Goal: Task Accomplishment & Management: Manage account settings

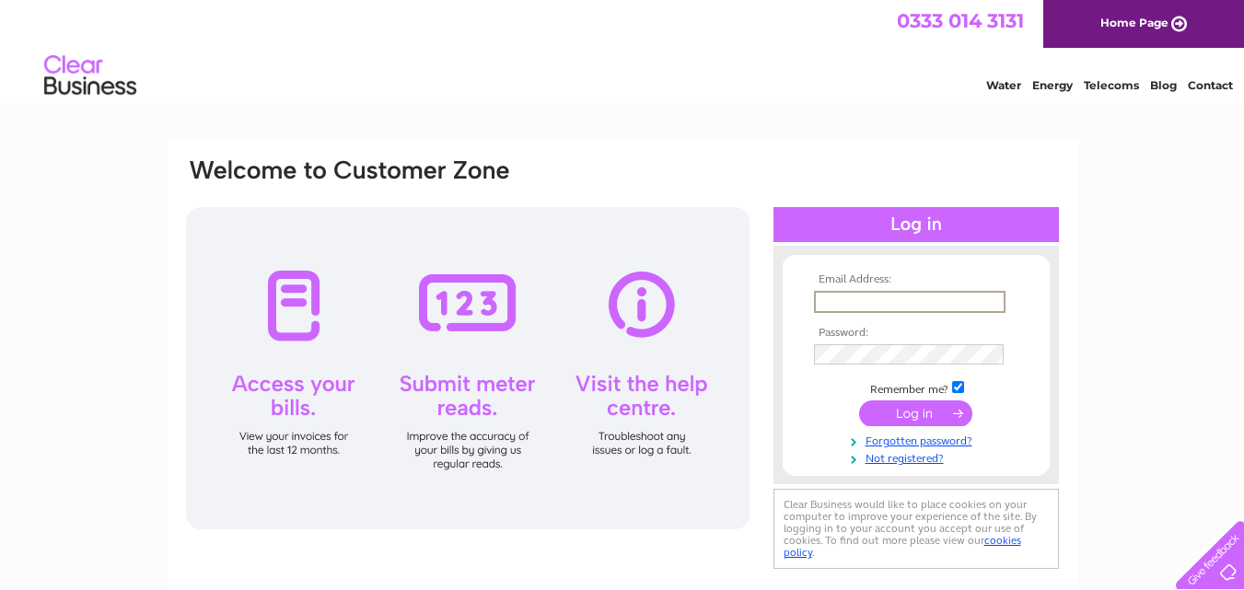
click at [884, 295] on input "text" at bounding box center [910, 302] width 192 height 22
type input "mlynn@dawn-group.co.uk"
click at [859, 401] on input "submit" at bounding box center [915, 414] width 113 height 26
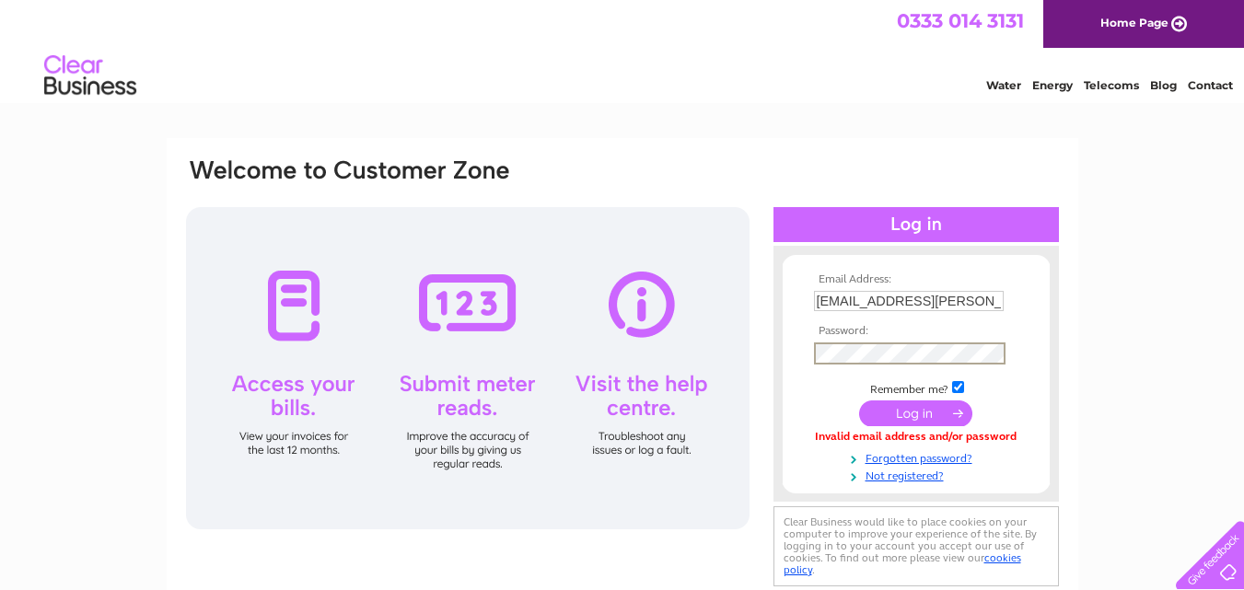
click at [859, 401] on input "submit" at bounding box center [915, 414] width 113 height 26
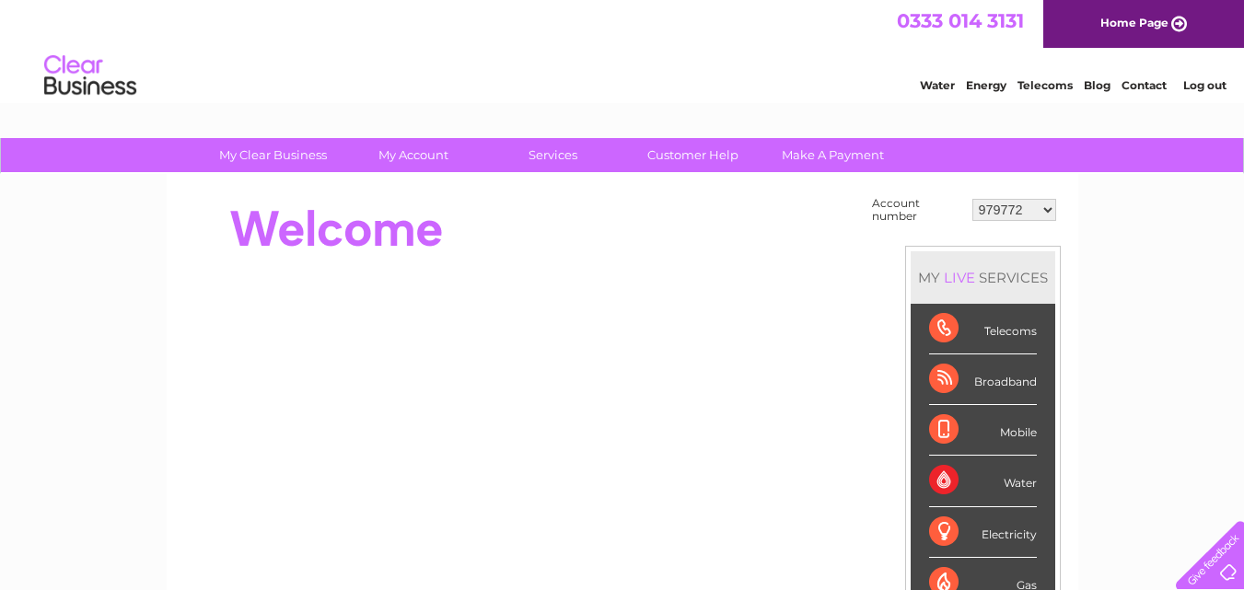
click at [999, 209] on select "979772 30321931" at bounding box center [1014, 210] width 84 height 22
select select "30321931"
click at [972, 199] on select "979772 30321931" at bounding box center [1014, 210] width 84 height 22
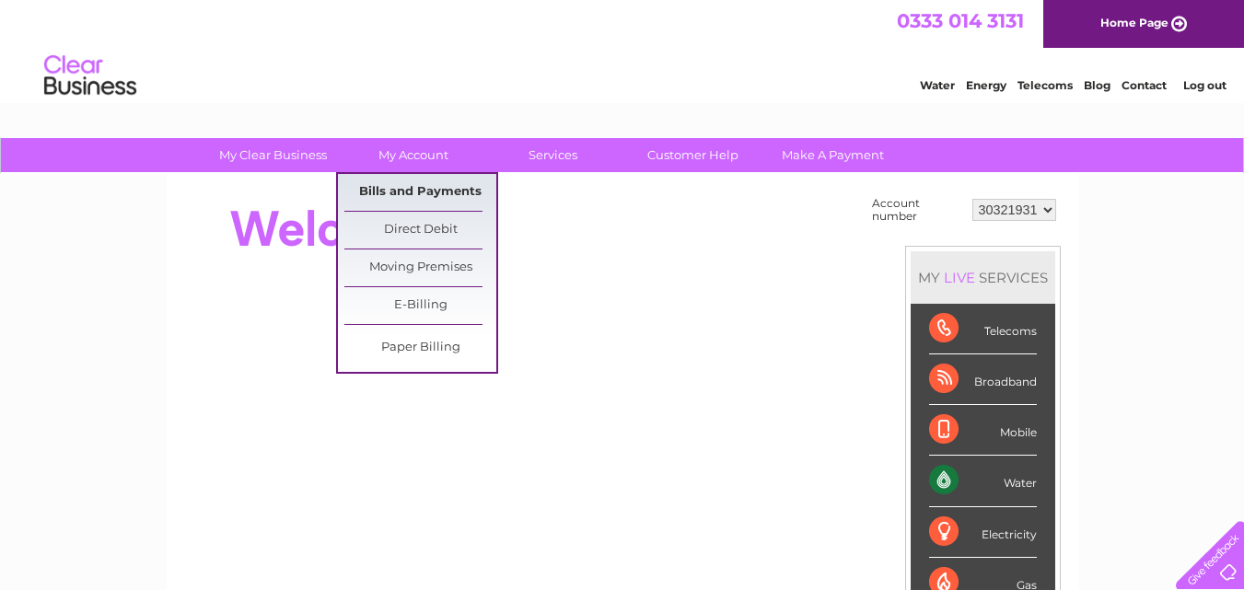
click at [395, 194] on link "Bills and Payments" at bounding box center [420, 192] width 152 height 37
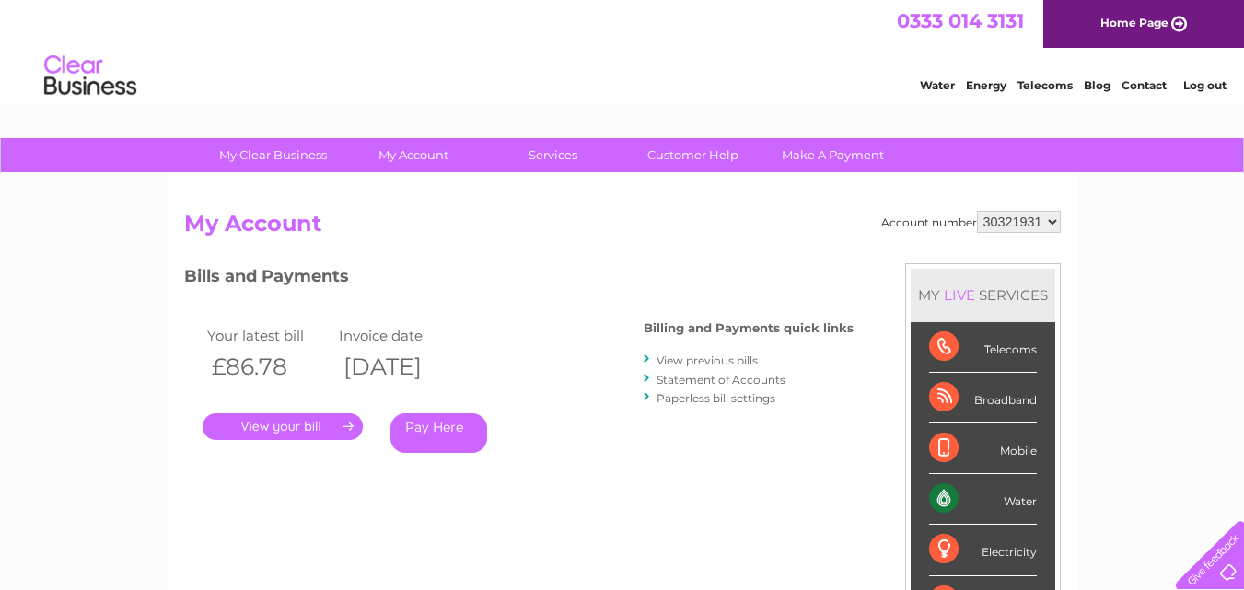
click at [1209, 64] on div "Water Energy Telecoms Blog Contact Log out" at bounding box center [1063, 78] width 361 height 38
click at [1207, 85] on link "Log out" at bounding box center [1204, 85] width 43 height 14
